Goal: Task Accomplishment & Management: Manage account settings

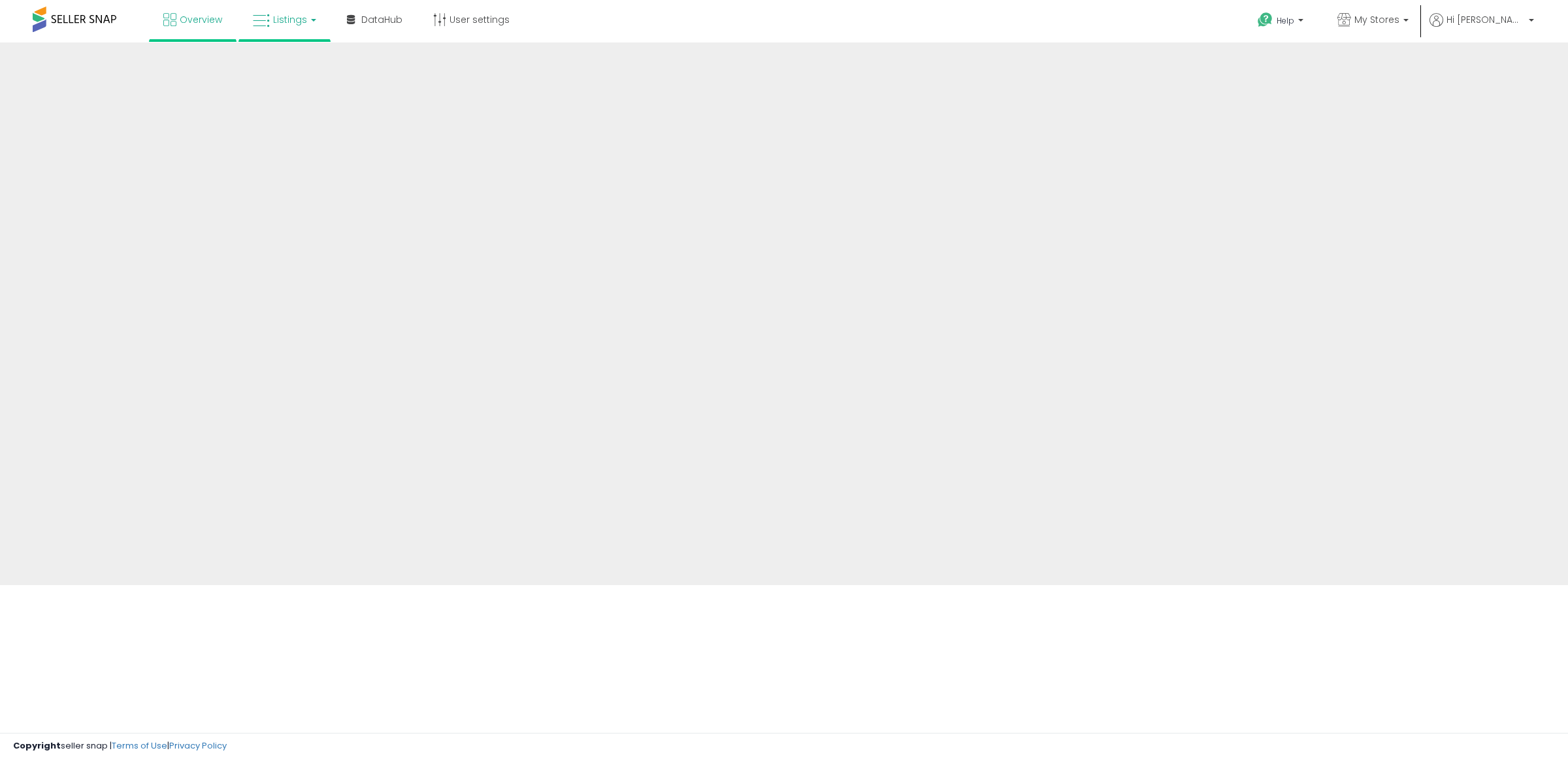
click at [280, 11] on link "Listings" at bounding box center [284, 19] width 83 height 39
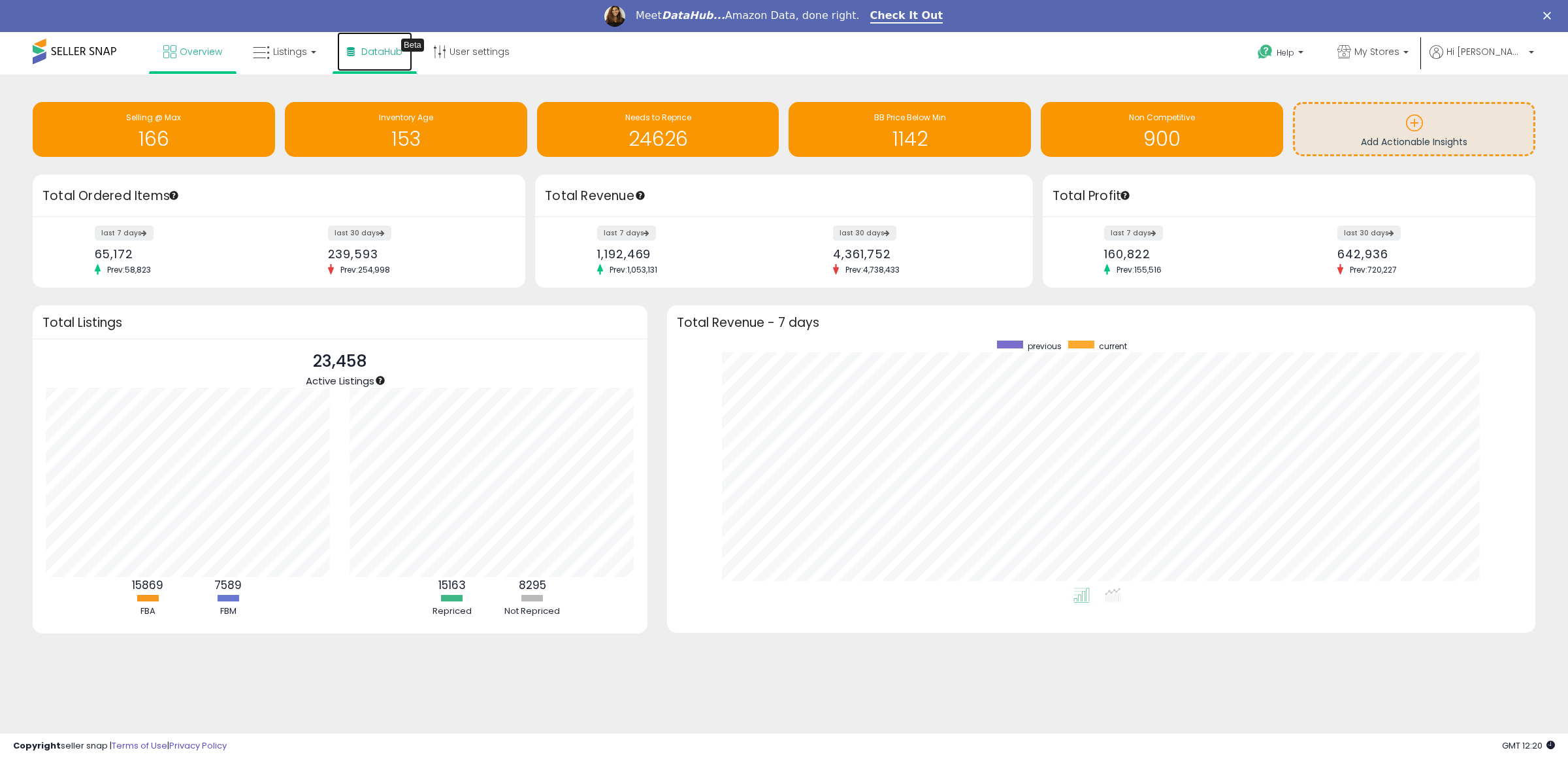
drag, startPoint x: 343, startPoint y: 31, endPoint x: 377, endPoint y: 51, distance: 39.4
click at [377, 51] on span "DataHub" at bounding box center [382, 51] width 41 height 13
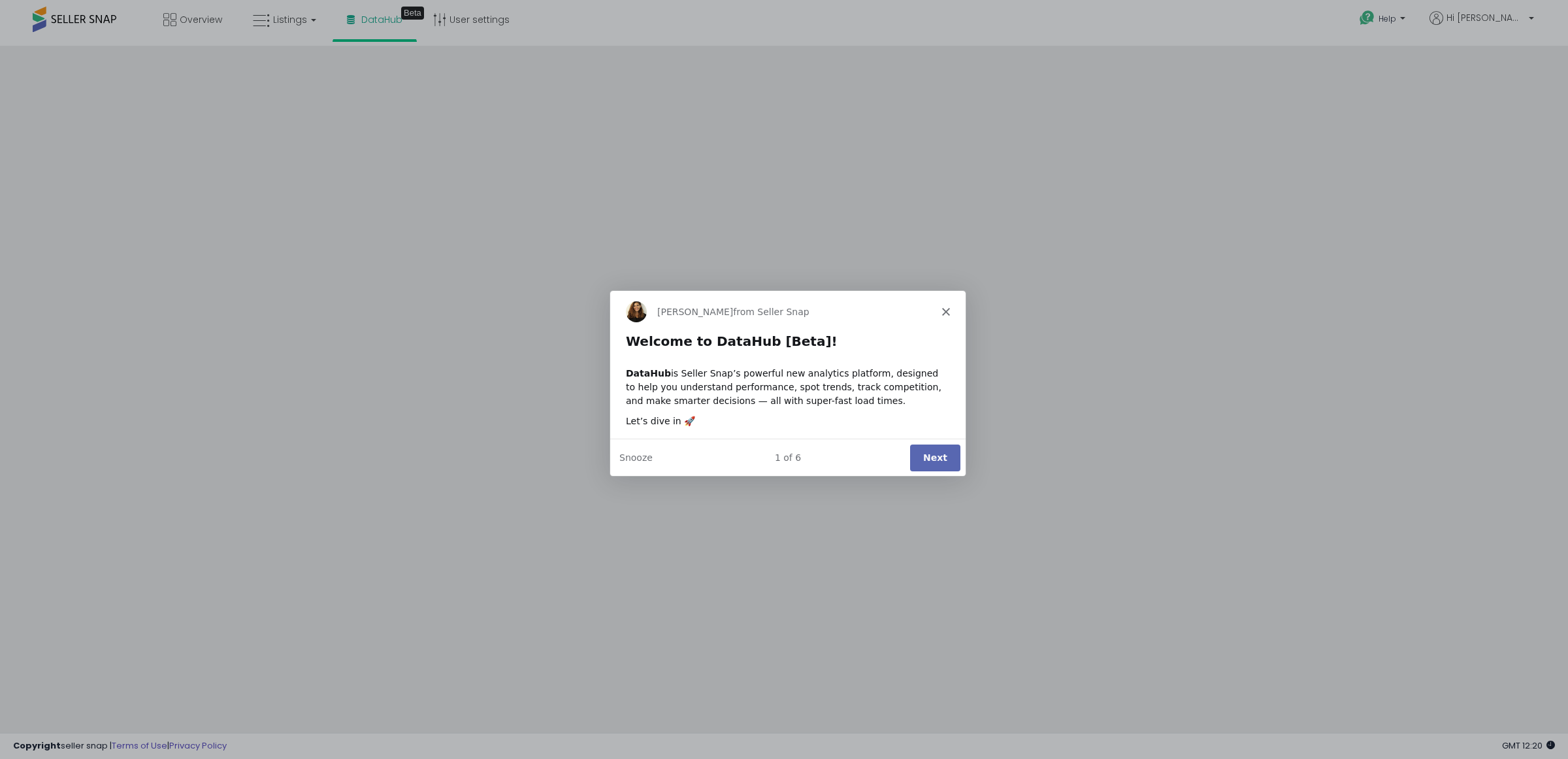
click at [950, 313] on div "[PERSON_NAME] from Seller Snap" at bounding box center [787, 310] width 356 height 42
click at [944, 307] on icon "Close" at bounding box center [946, 310] width 8 height 8
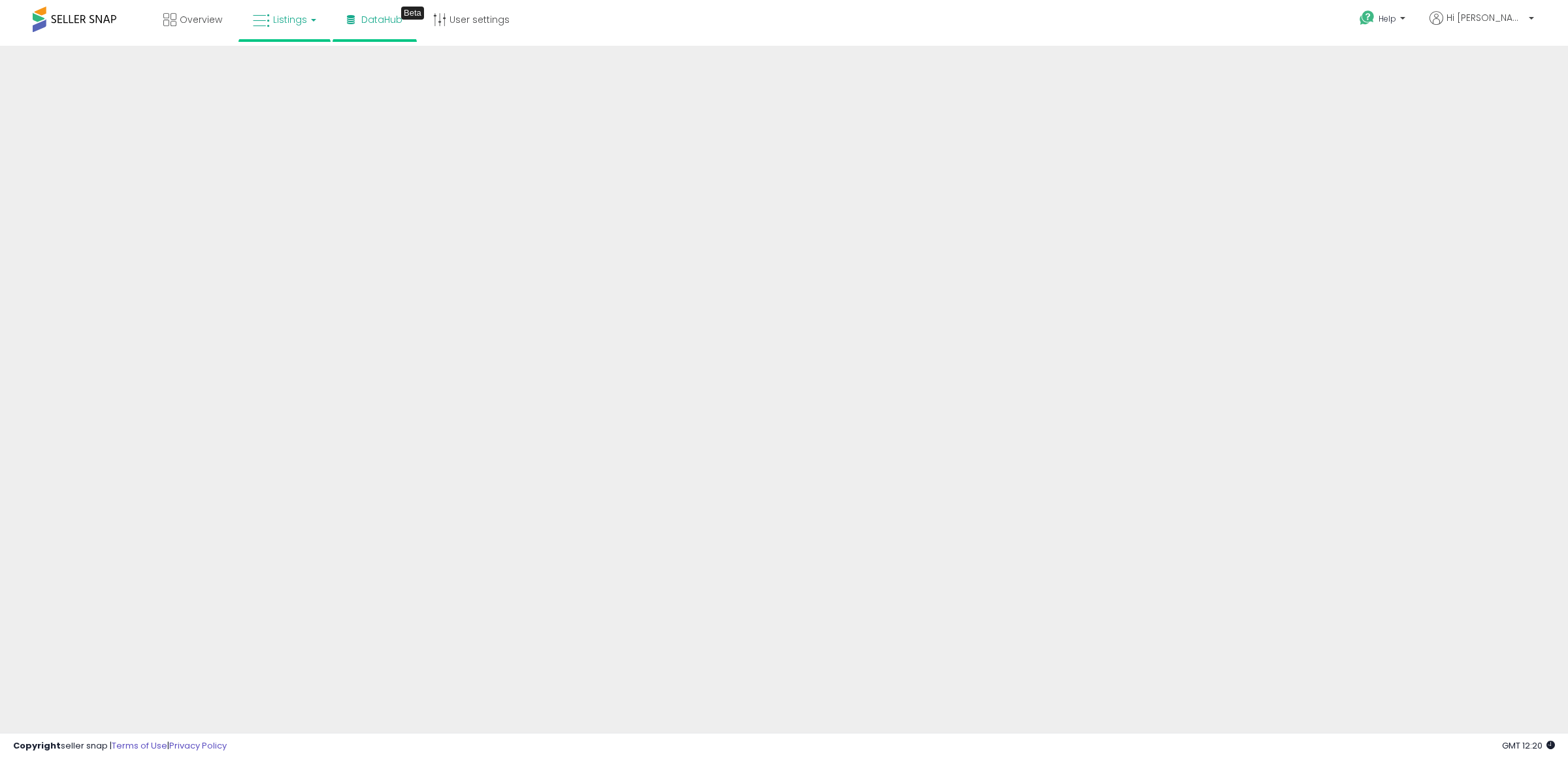
click at [291, 23] on span "Listings" at bounding box center [290, 19] width 34 height 13
click at [287, 59] on icon at bounding box center [294, 64] width 57 height 17
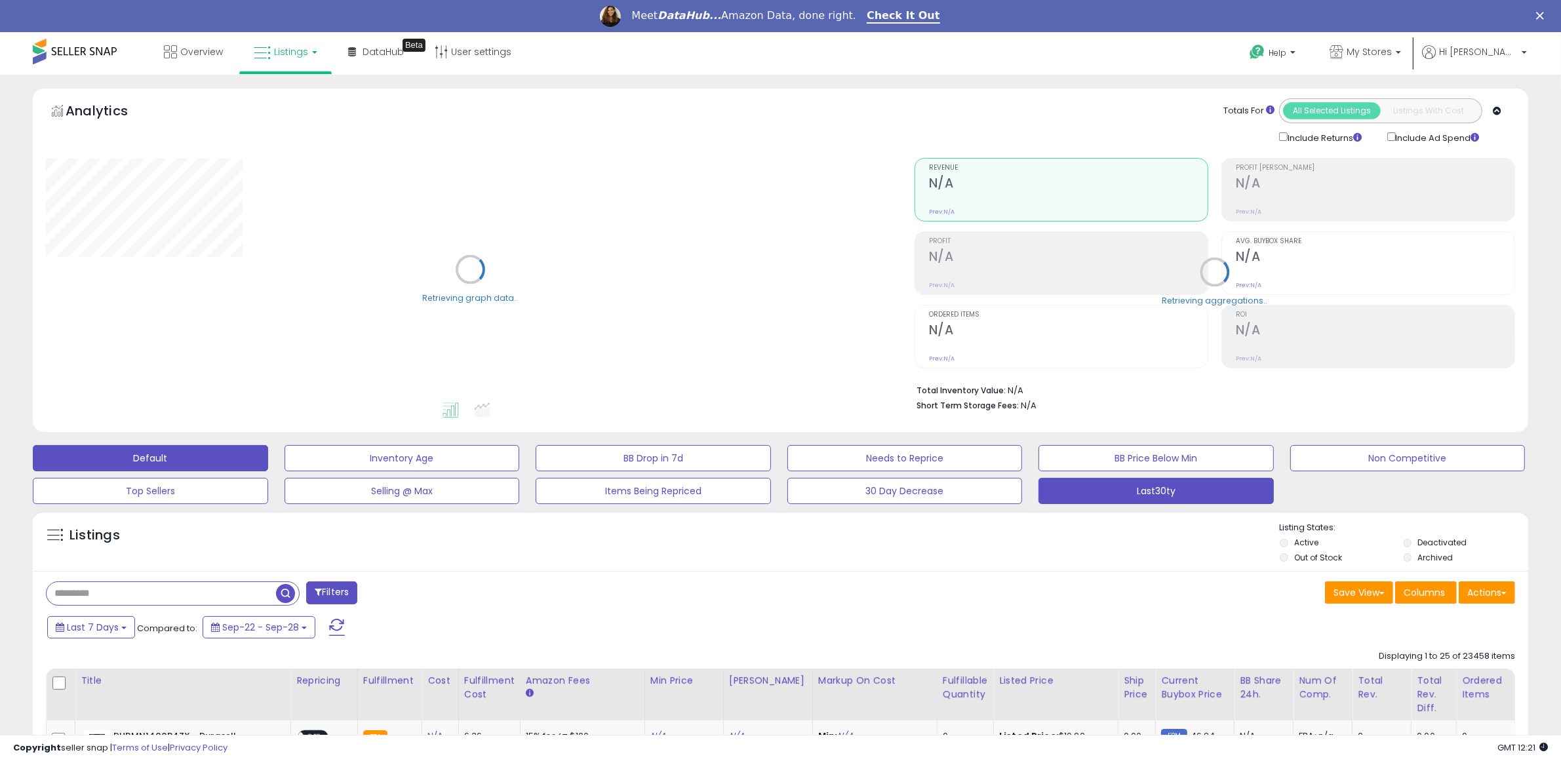
click at [1238, 490] on button "Last30ty" at bounding box center [1155, 491] width 235 height 26
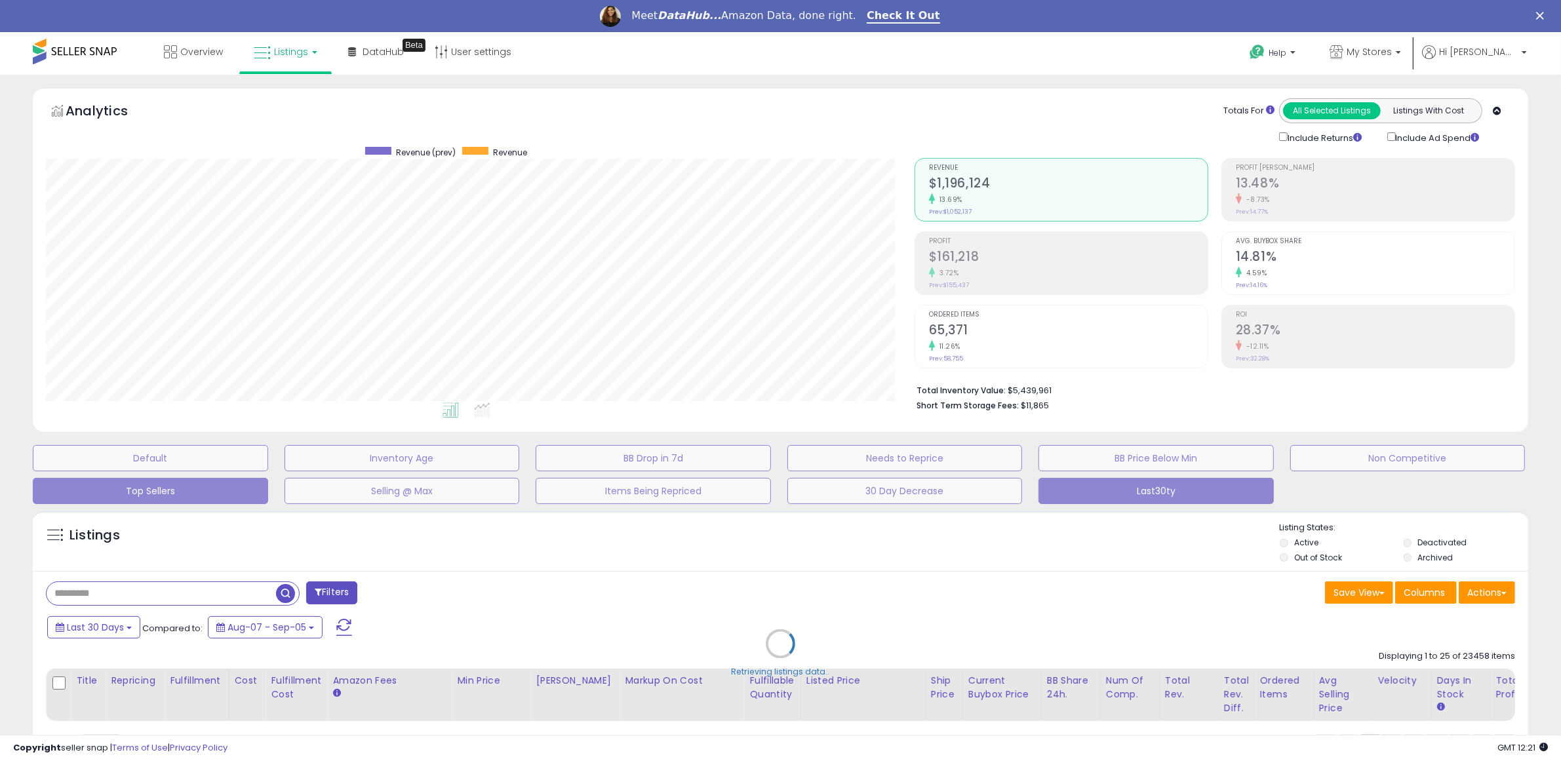
scroll to position [269, 869]
drag, startPoint x: 1468, startPoint y: 587, endPoint x: 1480, endPoint y: 592, distance: 12.1
click at [1468, 587] on div "Retrieving listings data.." at bounding box center [780, 653] width 1515 height 298
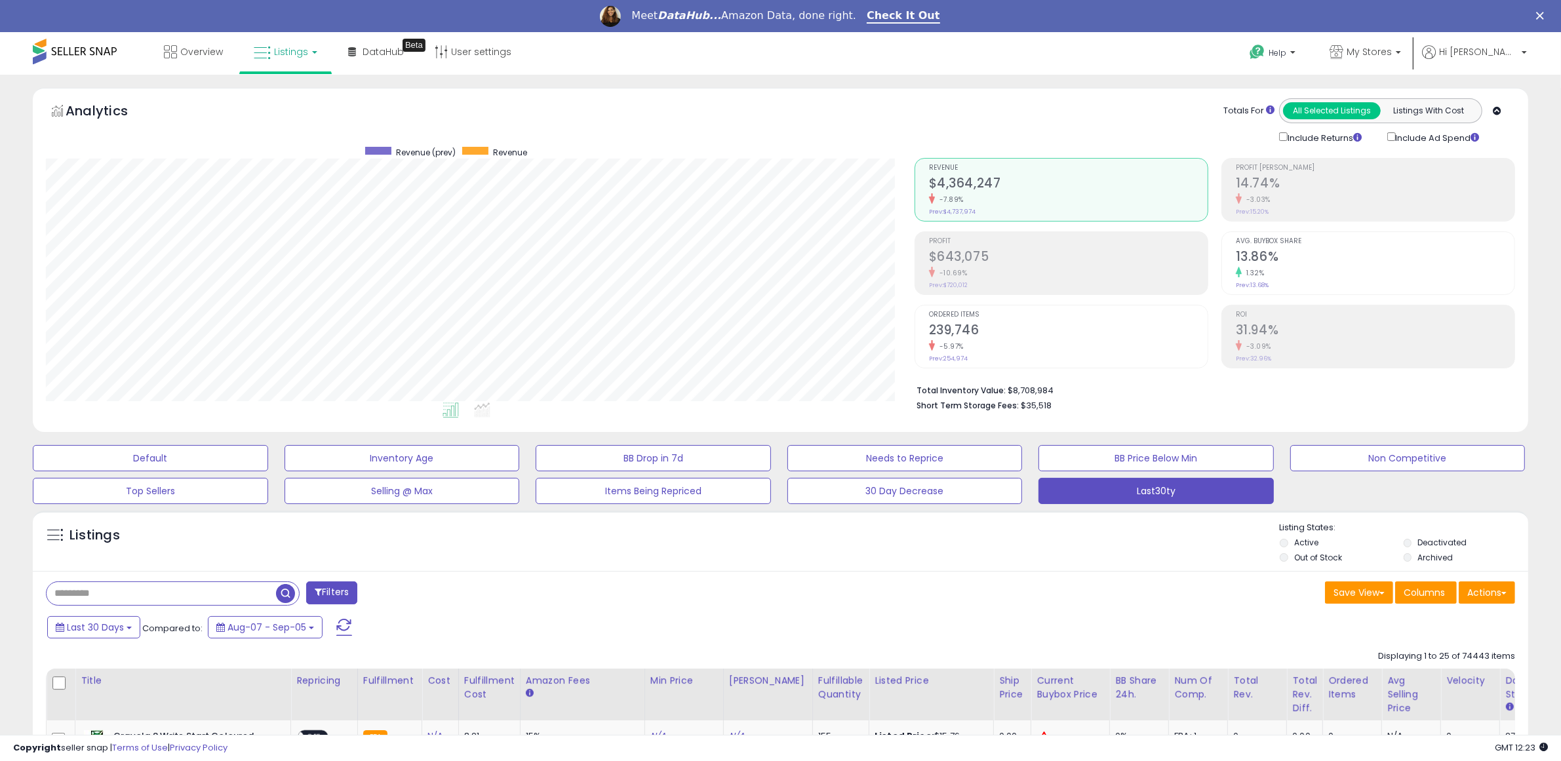
click at [1470, 587] on button "Actions" at bounding box center [1487, 592] width 56 height 22
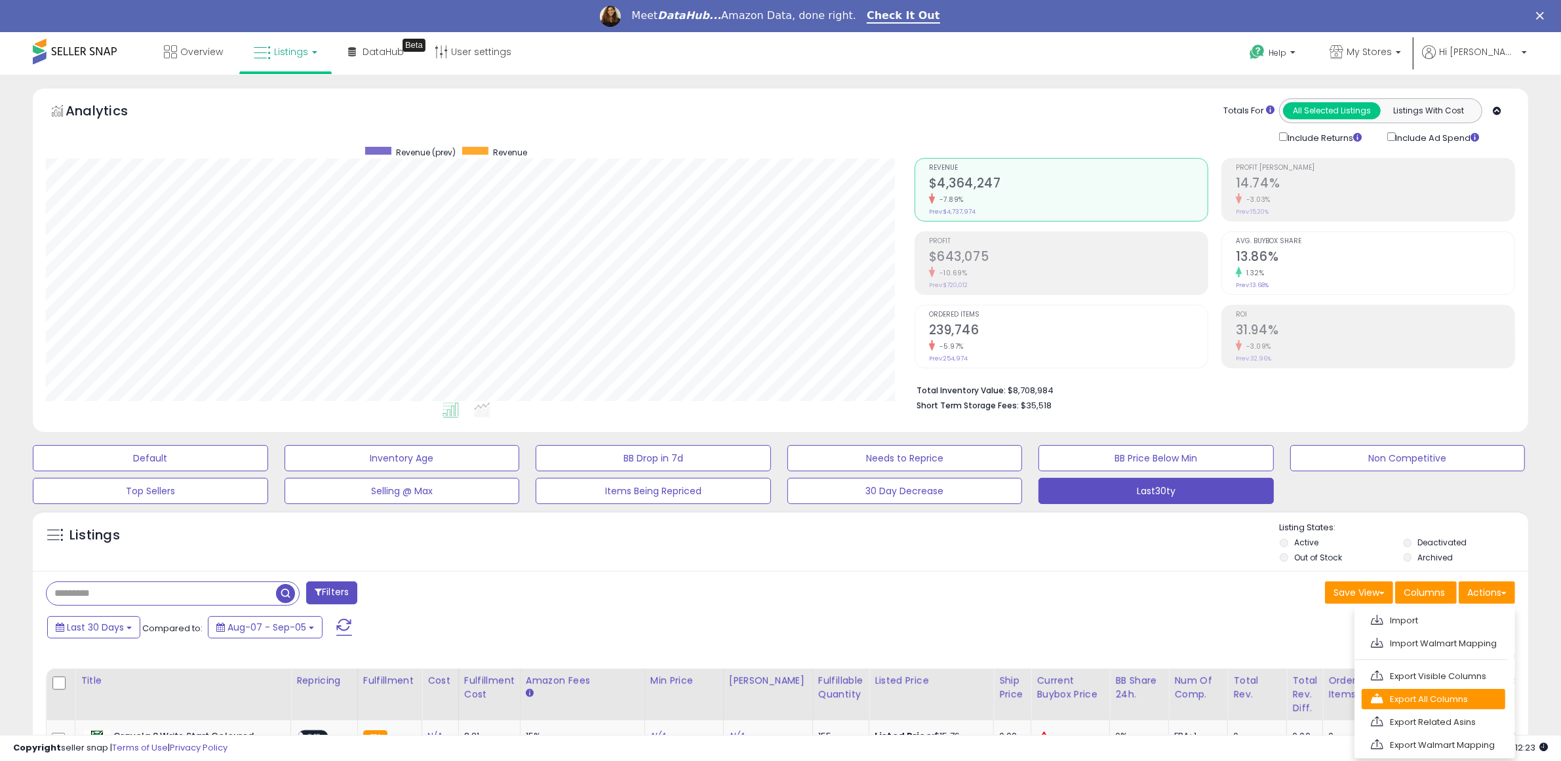
click at [1419, 693] on link "Export All Columns" at bounding box center [1434, 699] width 144 height 20
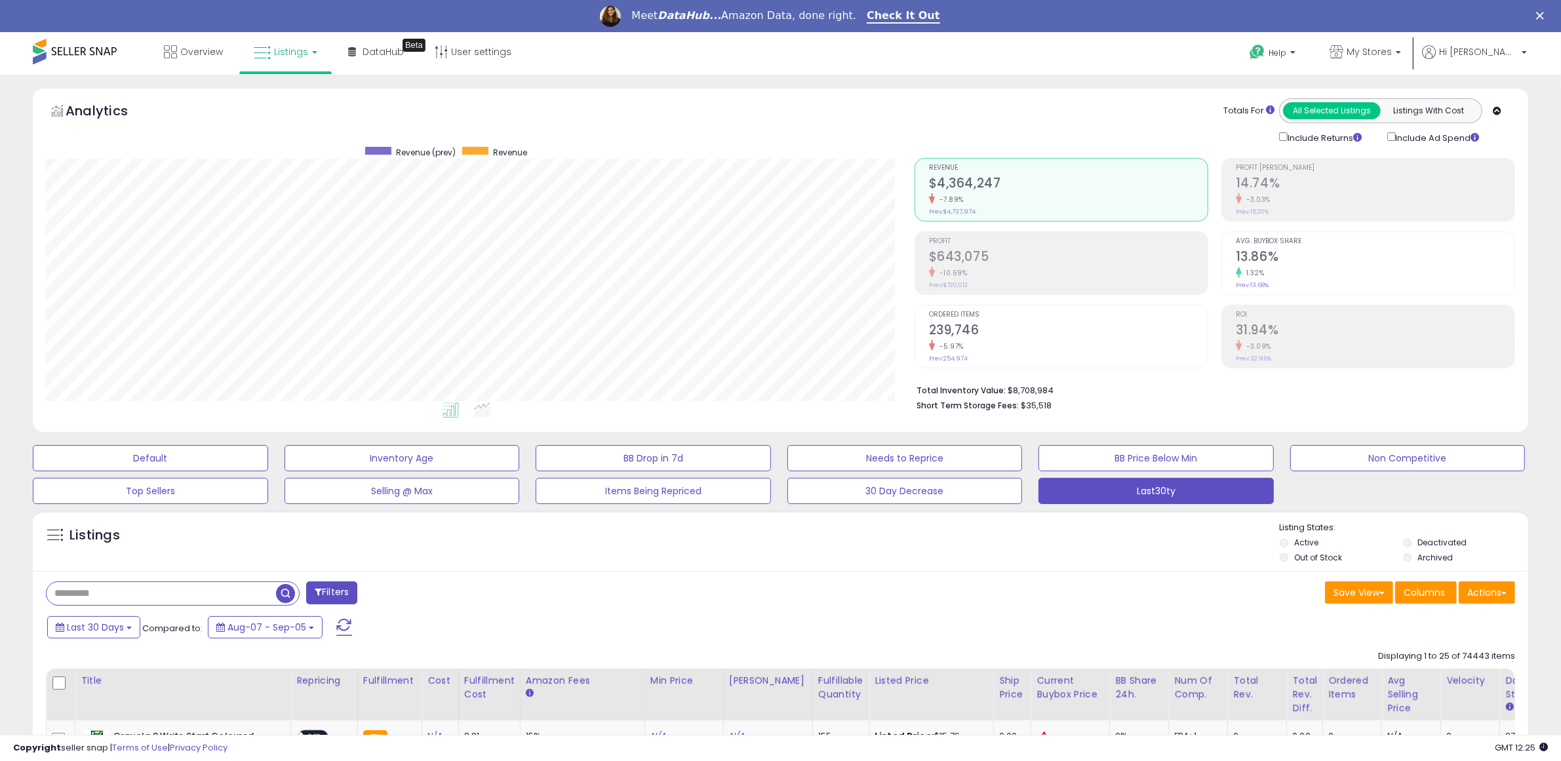
click at [1495, 593] on button "Actions" at bounding box center [1487, 592] width 56 height 22
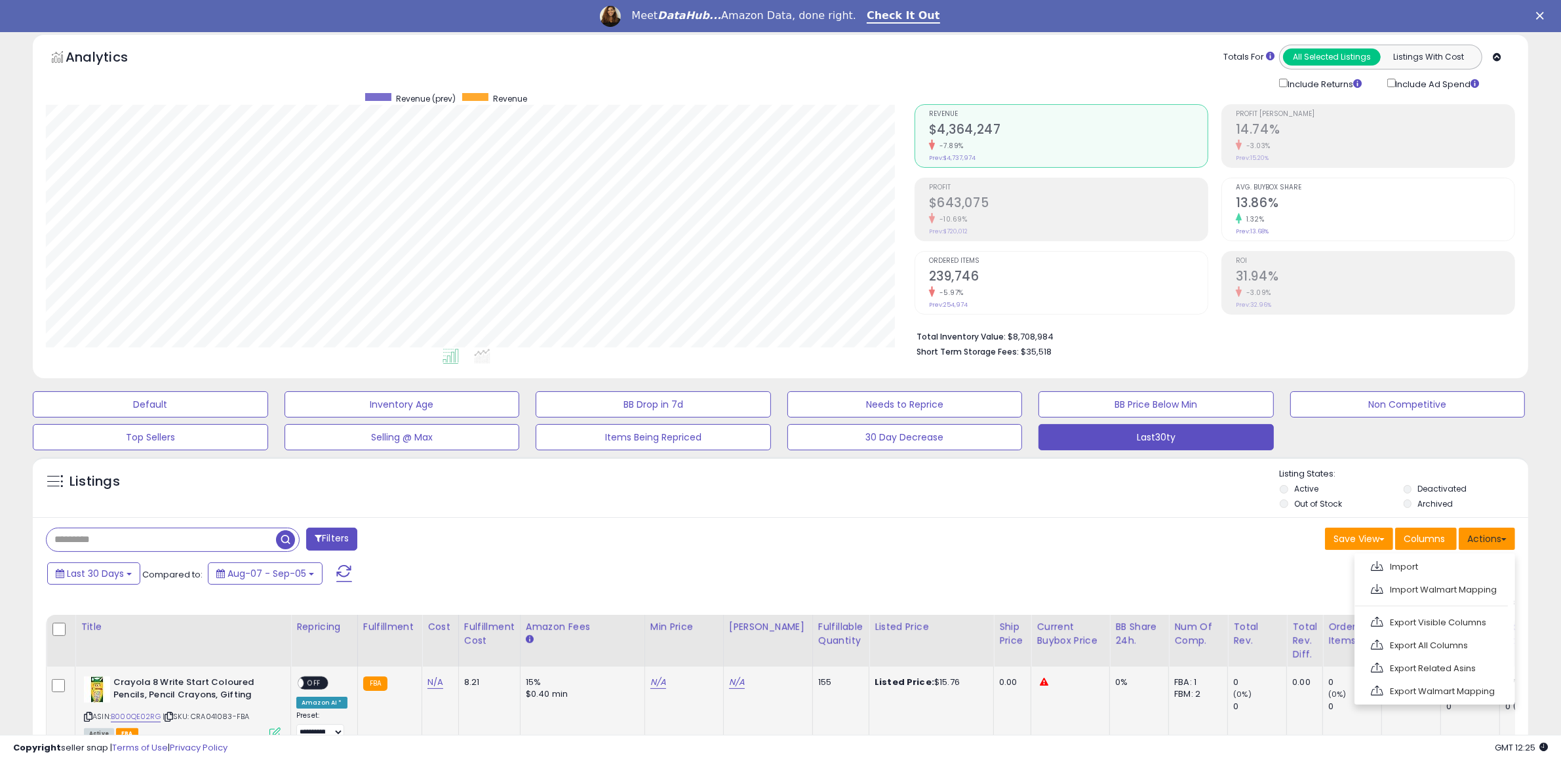
scroll to position [82, 0]
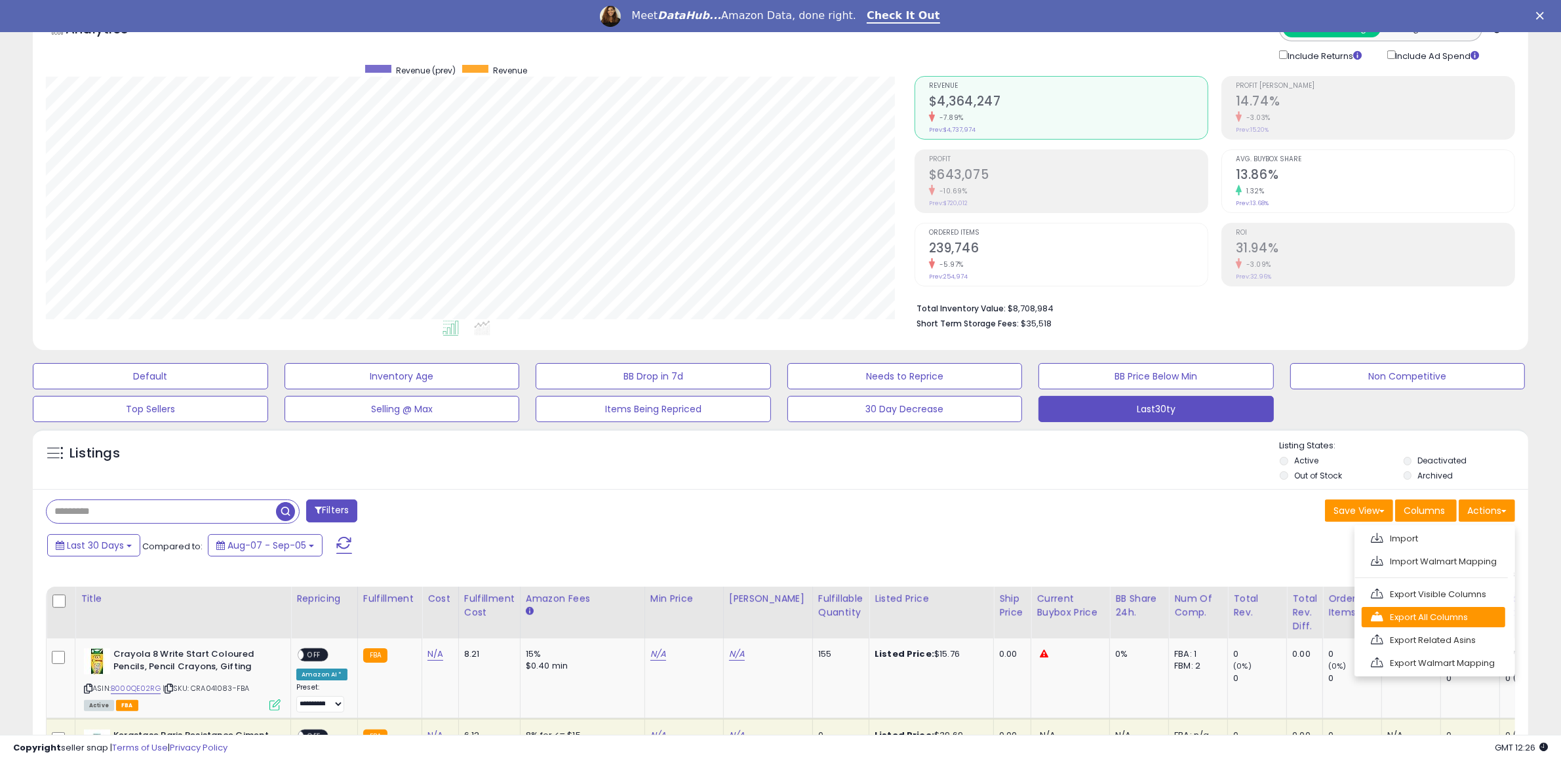
click at [1469, 623] on link "Export All Columns" at bounding box center [1434, 617] width 144 height 20
